Goal: Check status: Check status

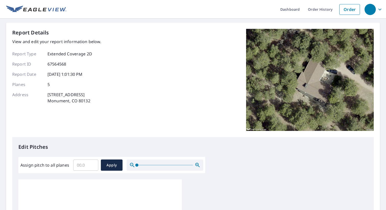
scroll to position [1, 0]
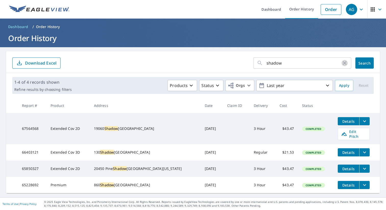
click at [343, 65] on icon "button" at bounding box center [345, 63] width 4 height 4
click at [42, 28] on p "Order History" at bounding box center [48, 26] width 24 height 5
click at [297, 11] on link "Order History" at bounding box center [301, 9] width 33 height 19
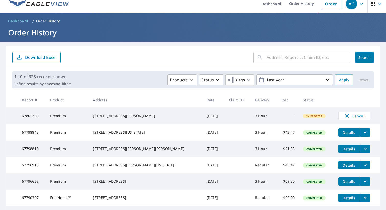
scroll to position [6, 0]
